Goal: Transaction & Acquisition: Subscribe to service/newsletter

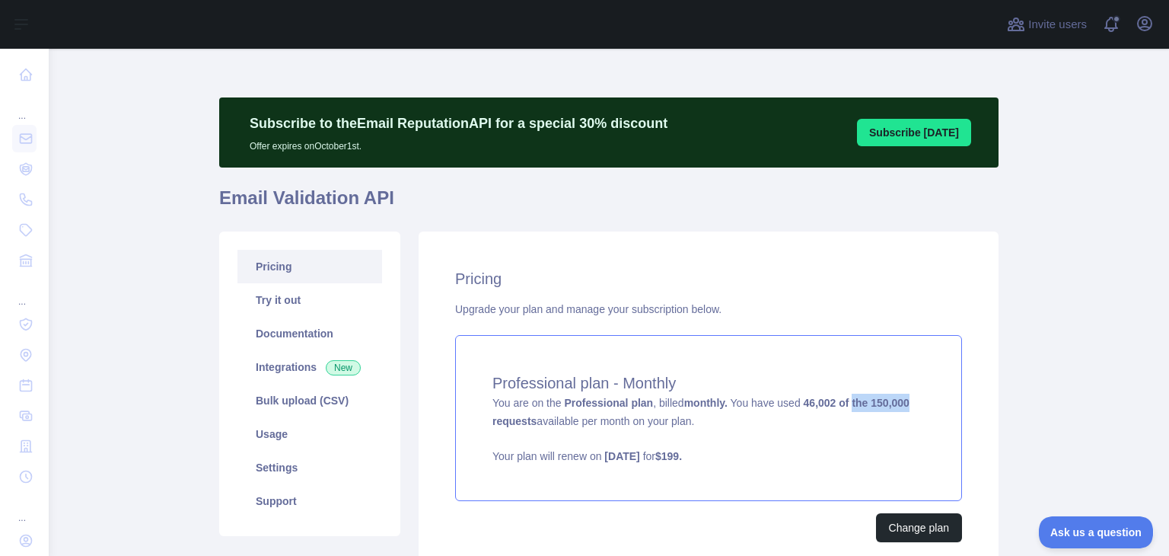
drag, startPoint x: 921, startPoint y: 400, endPoint x: 843, endPoint y: 400, distance: 77.6
click at [843, 400] on div "Professional plan - Monthly You are on the Professional plan , billed monthly. …" at bounding box center [708, 418] width 507 height 166
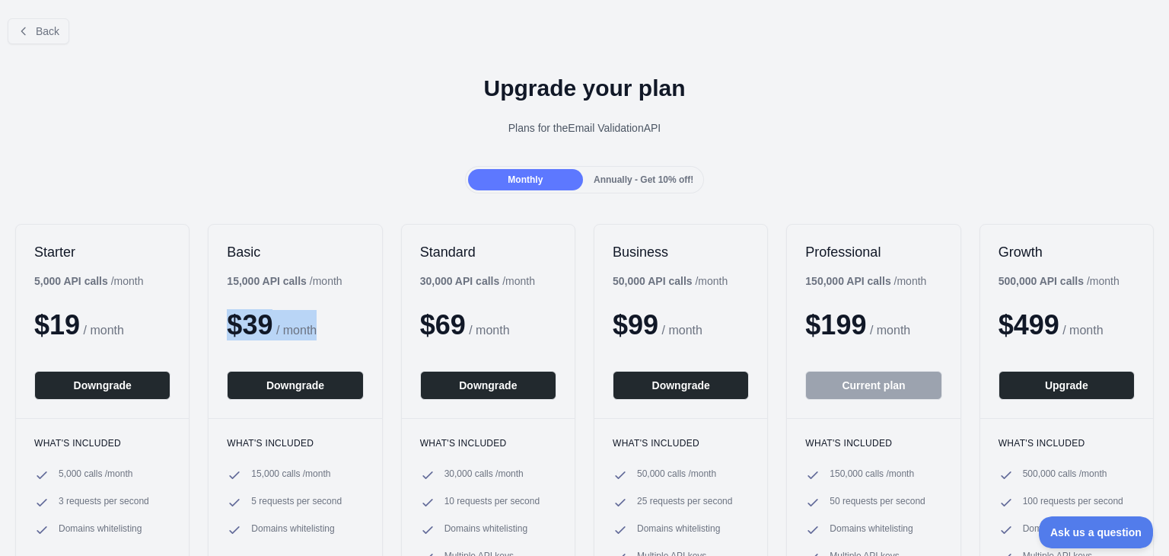
drag, startPoint x: 323, startPoint y: 338, endPoint x: 220, endPoint y: 323, distance: 104.6
click at [220, 323] on div "Basic 15,000 API calls / month $ 39 / month Downgrade" at bounding box center [295, 321] width 173 height 193
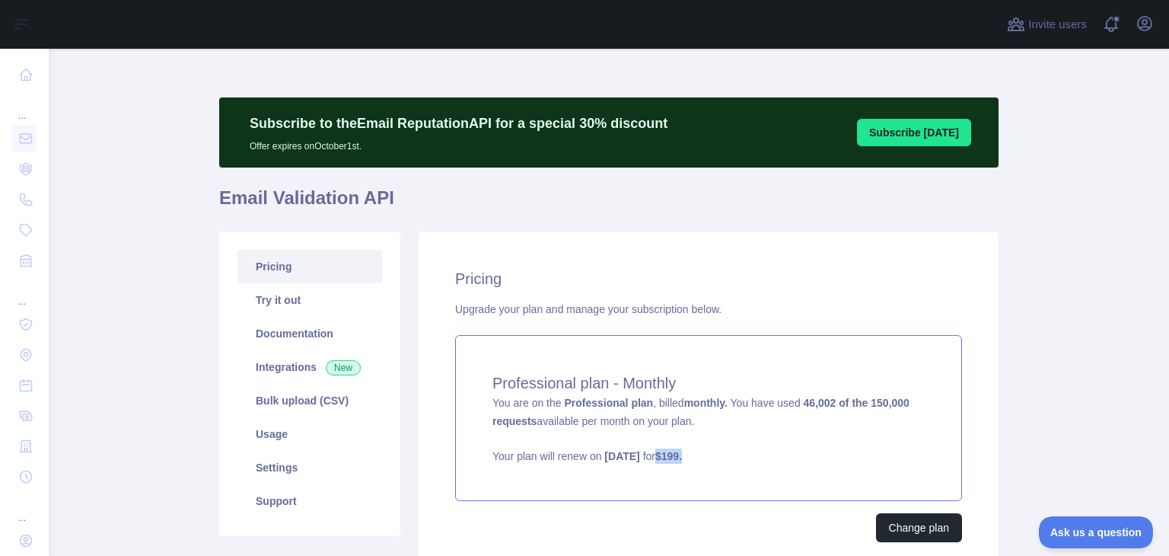
drag, startPoint x: 754, startPoint y: 457, endPoint x: 702, endPoint y: 460, distance: 51.8
click at [702, 460] on p "Your plan will renew on October 20, 2025 for $ 199 ." at bounding box center [708, 455] width 432 height 15
